Goal: Information Seeking & Learning: Learn about a topic

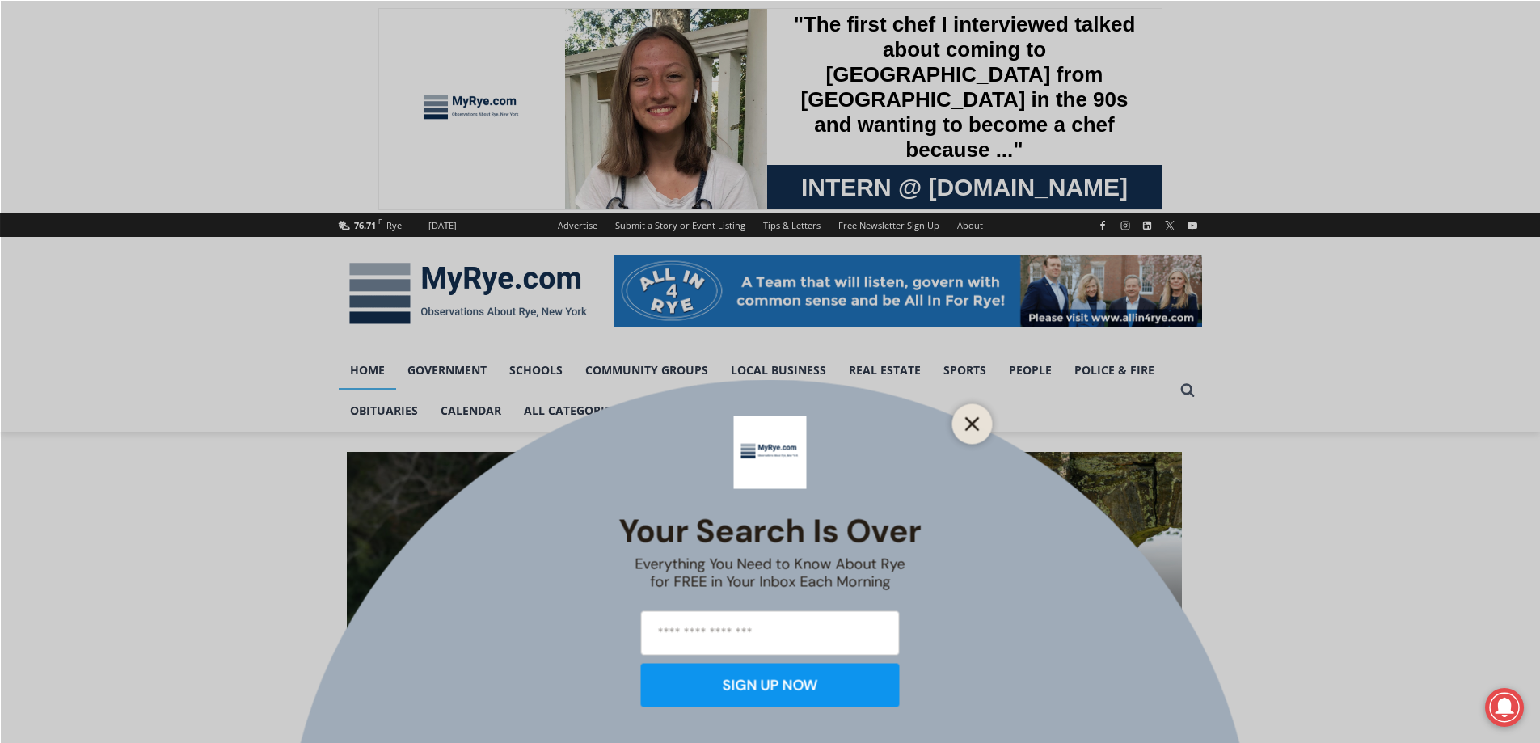
click at [961, 431] on button "Close" at bounding box center [972, 423] width 23 height 23
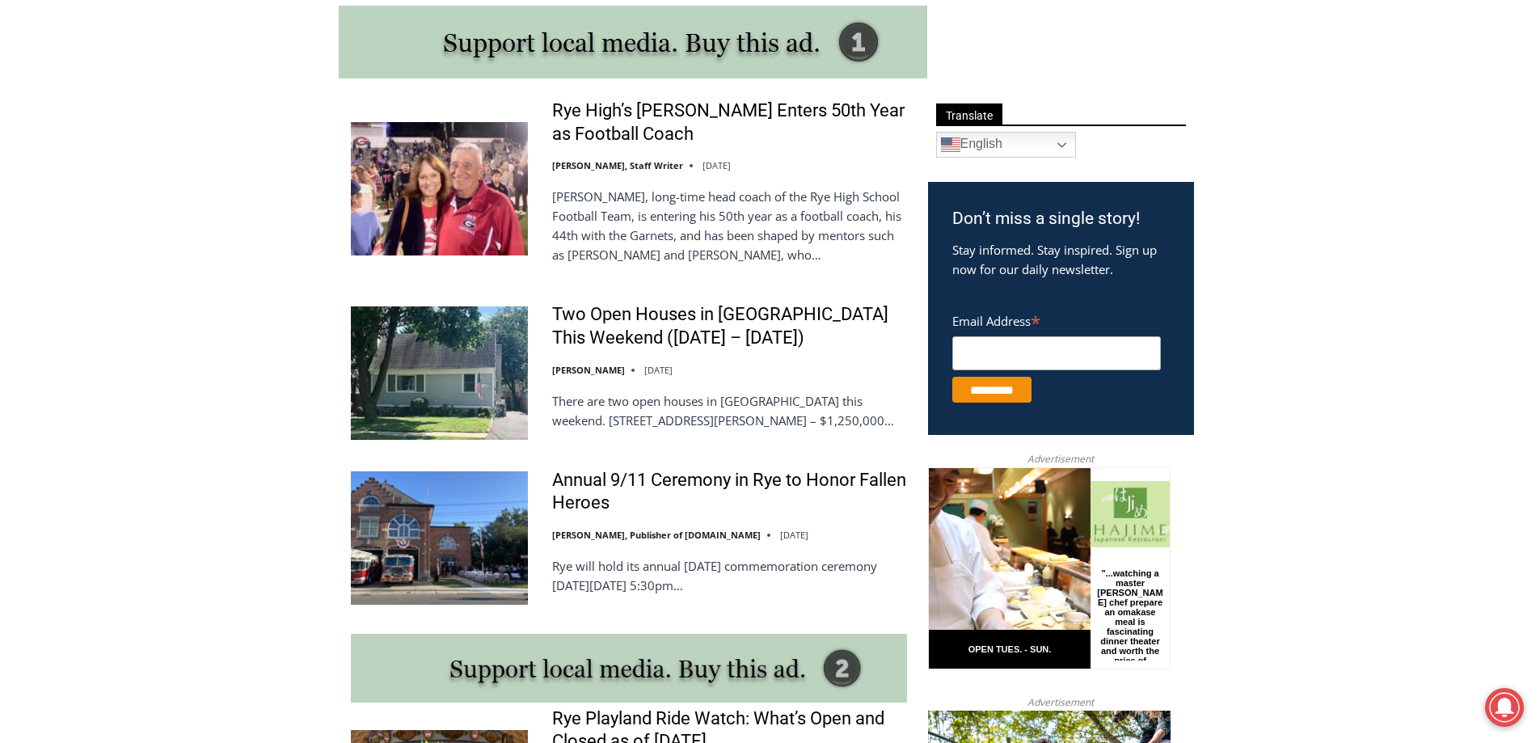
scroll to position [889, 0]
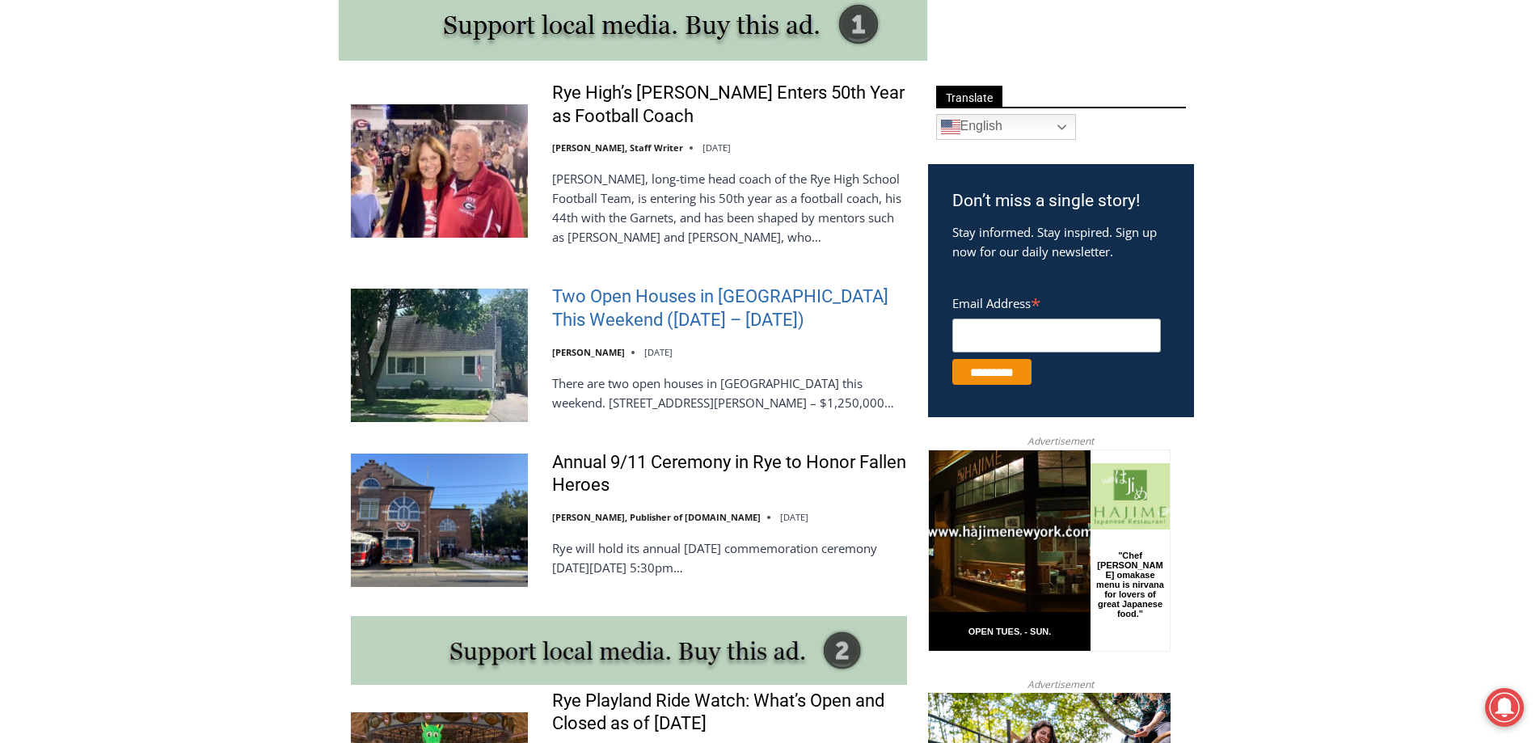
click at [613, 306] on link "Two Open Houses in [GEOGRAPHIC_DATA] This Weekend ([DATE] – [DATE])" at bounding box center [729, 308] width 355 height 46
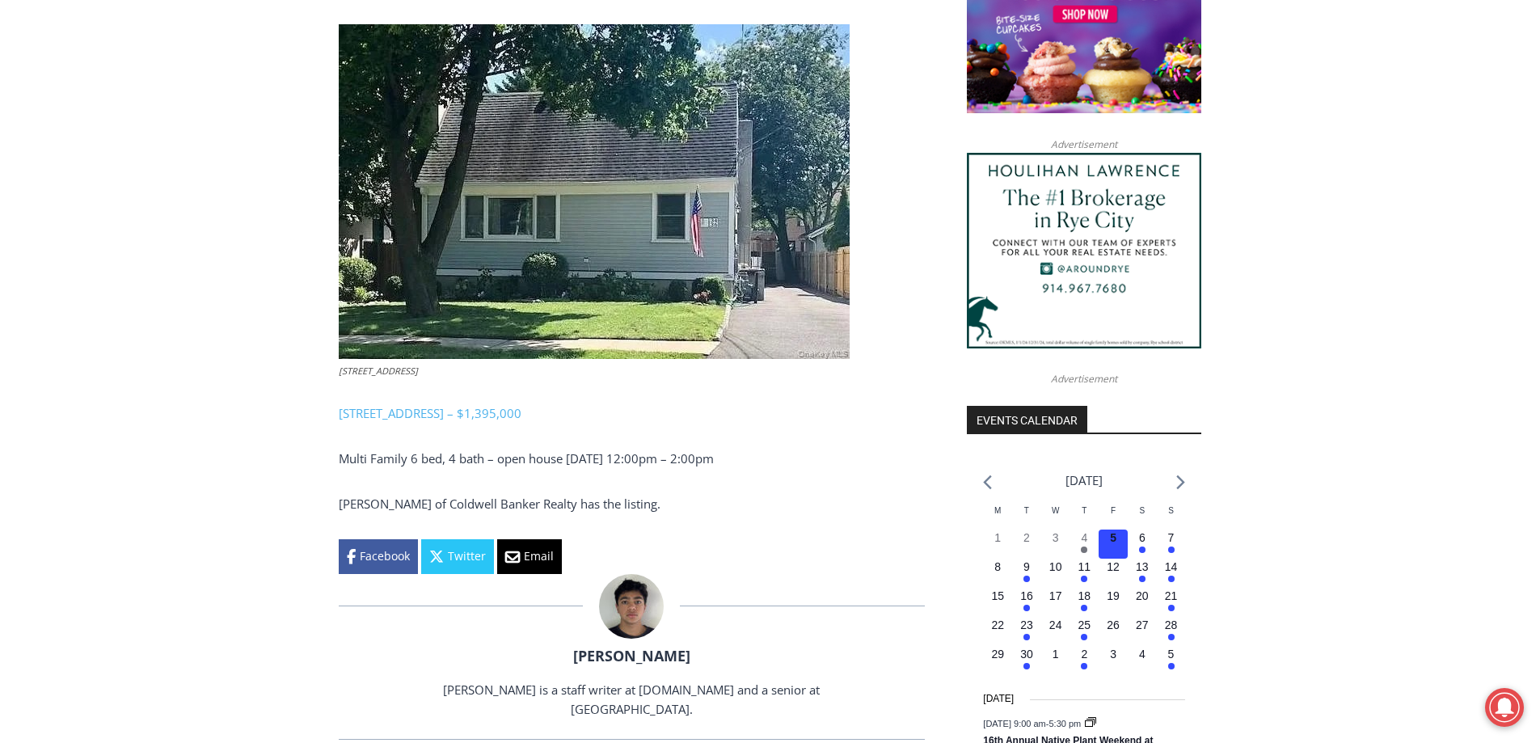
scroll to position [1426, 0]
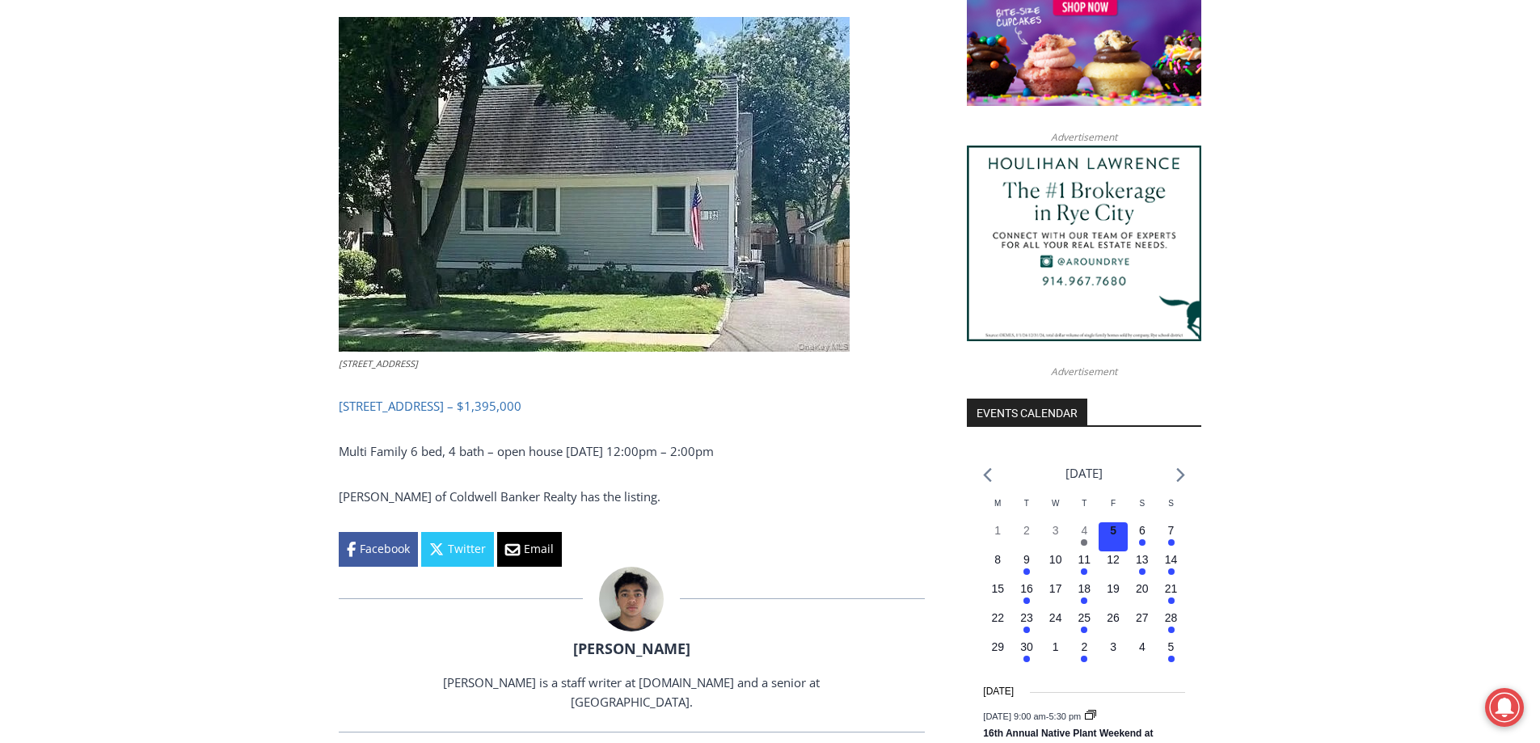
click at [472, 403] on link "134-136 Dearborn Avenue, Rye – $1,395,000" at bounding box center [430, 406] width 183 height 16
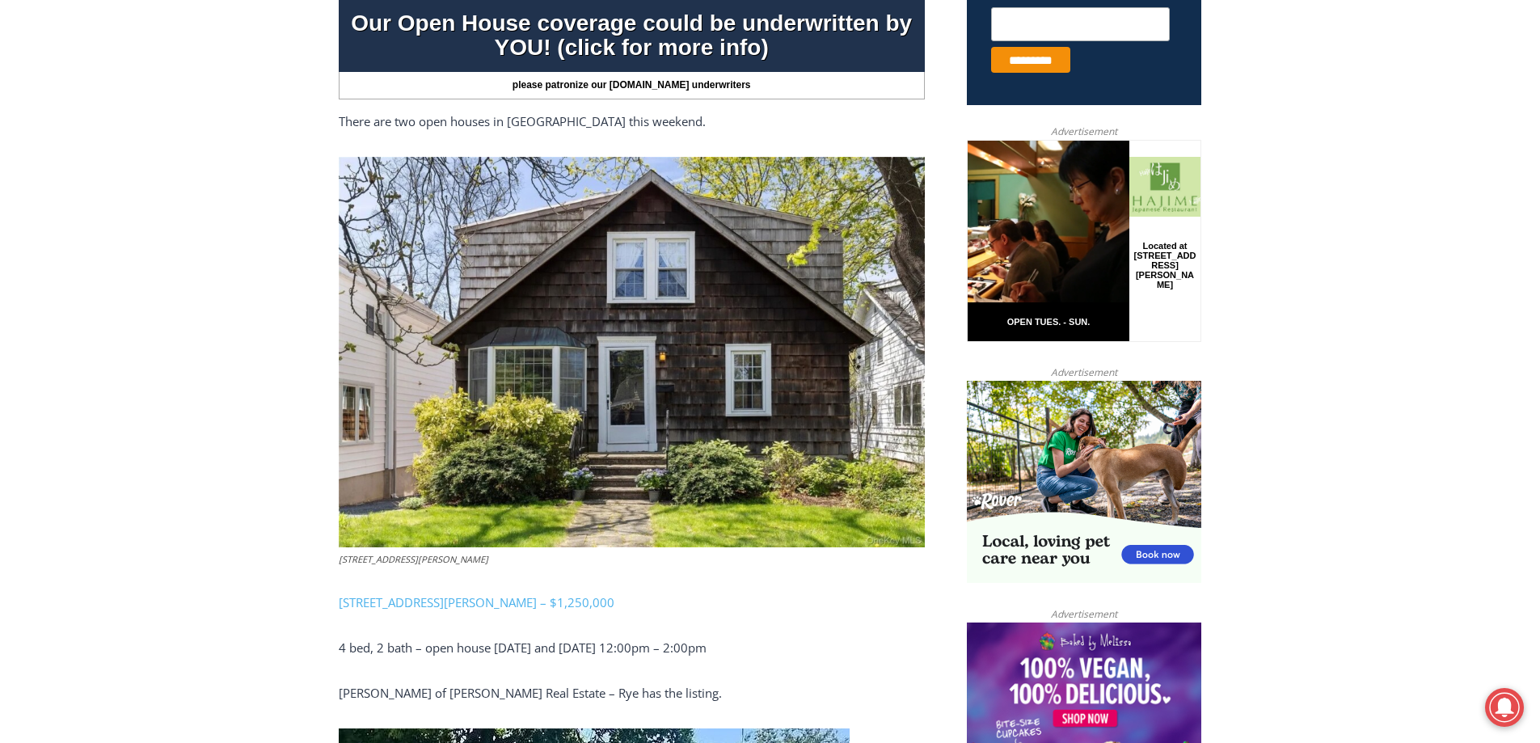
scroll to position [698, 0]
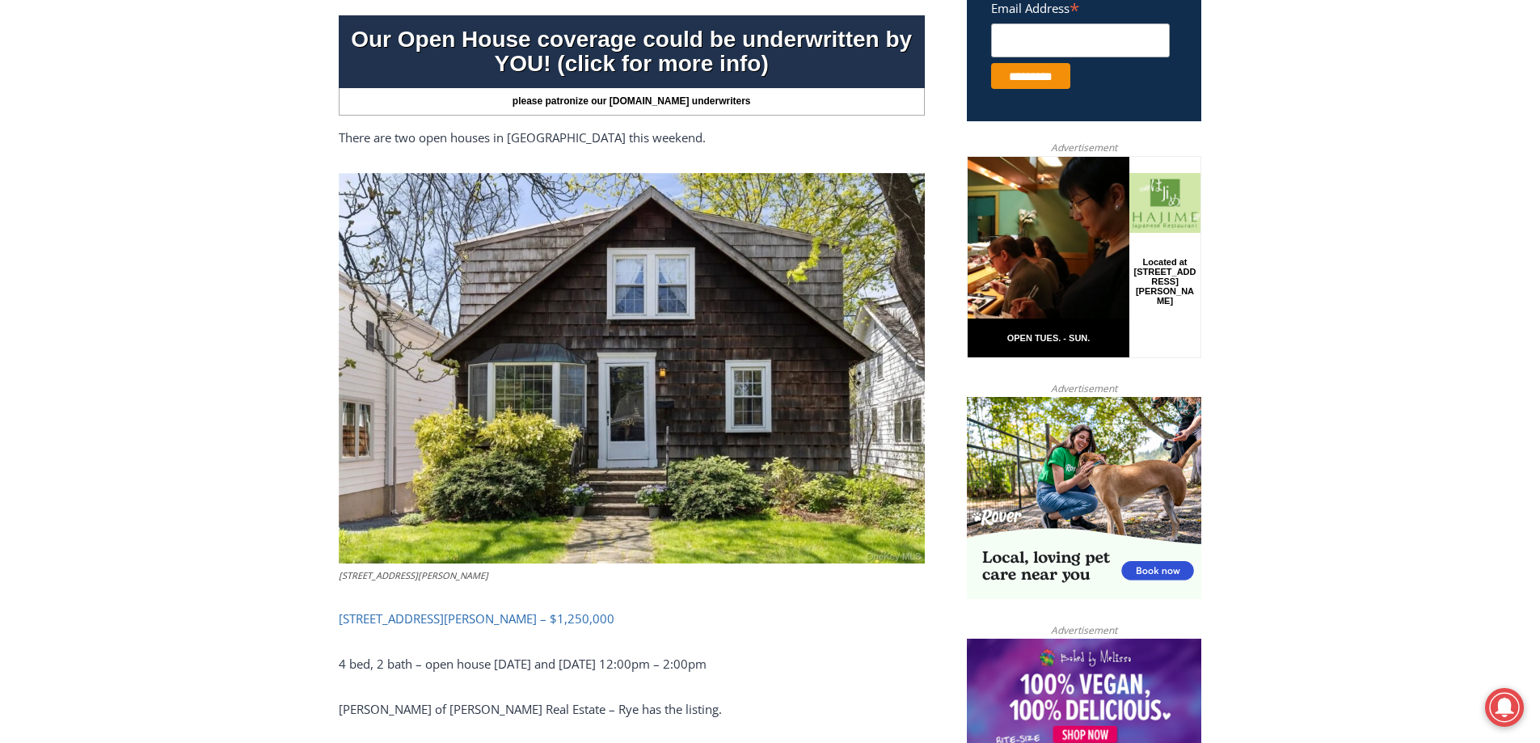
click at [405, 617] on link "504 Milton Road, Rye – $1,250,000" at bounding box center [477, 618] width 276 height 16
